Goal: Find specific fact: Find specific fact

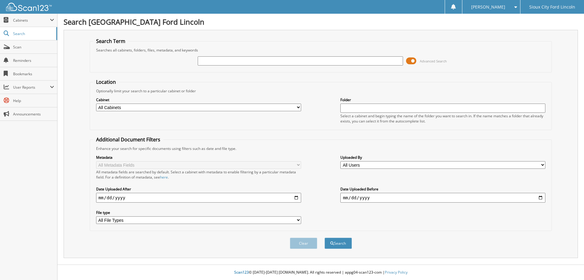
click at [231, 60] on input "text" at bounding box center [300, 60] width 205 height 9
click at [249, 59] on input "text" at bounding box center [300, 60] width 205 height 9
type input "948062"
click at [325, 237] on button "Search" at bounding box center [338, 242] width 27 height 11
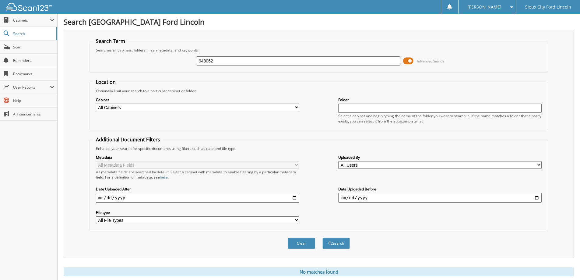
click at [416, 61] on span "Advanced Search" at bounding box center [423, 60] width 41 height 9
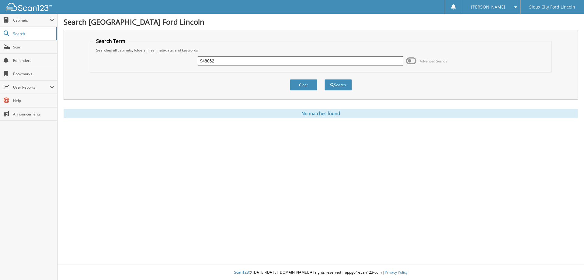
click at [231, 61] on input "948062" at bounding box center [300, 60] width 205 height 9
